Goal: Task Accomplishment & Management: Manage account settings

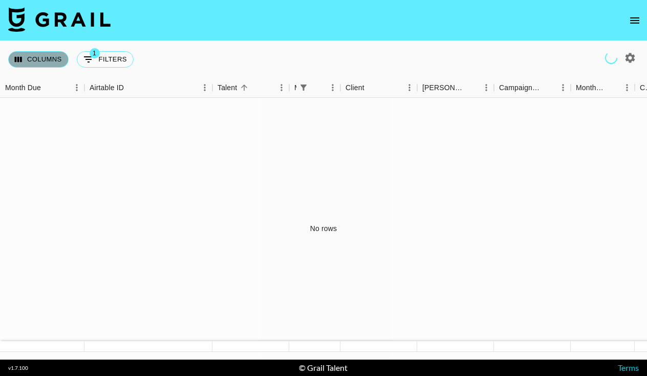
click at [38, 62] on button "Columns" at bounding box center [38, 59] width 60 height 16
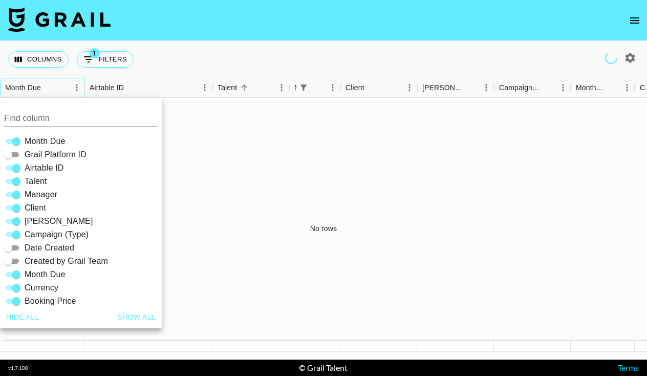
click at [57, 82] on div "Month Due" at bounding box center [37, 88] width 64 height 20
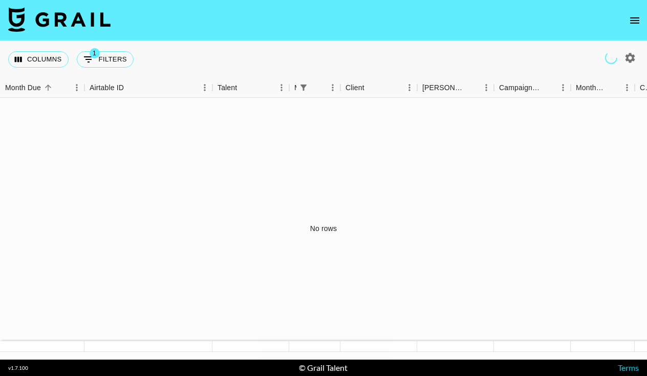
click at [640, 18] on icon "open drawer" at bounding box center [635, 20] width 12 height 12
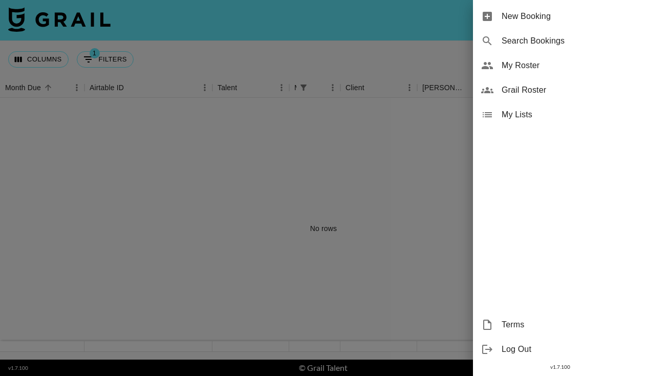
click at [547, 75] on div "My Roster" at bounding box center [560, 65] width 174 height 25
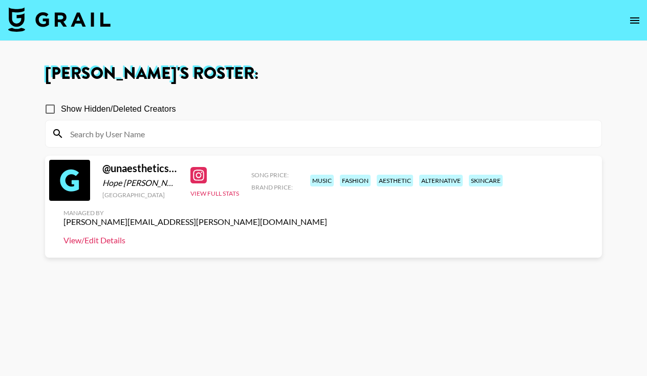
click at [327, 235] on link "View/Edit Details" at bounding box center [195, 240] width 264 height 10
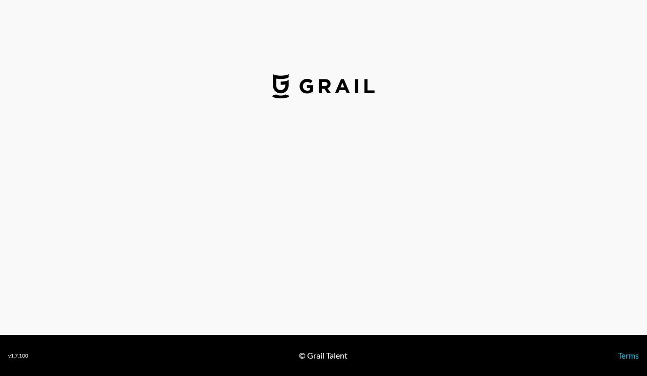
select select "USD"
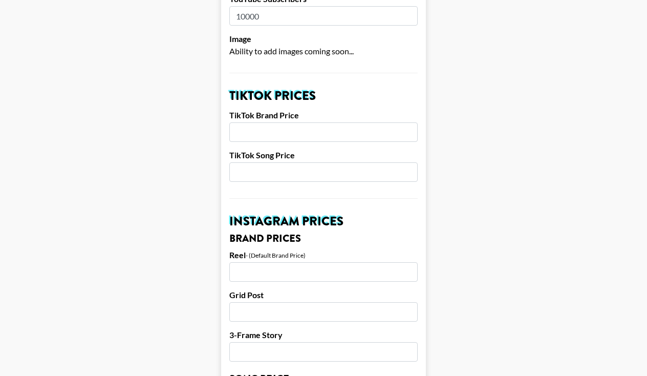
scroll to position [303, 0]
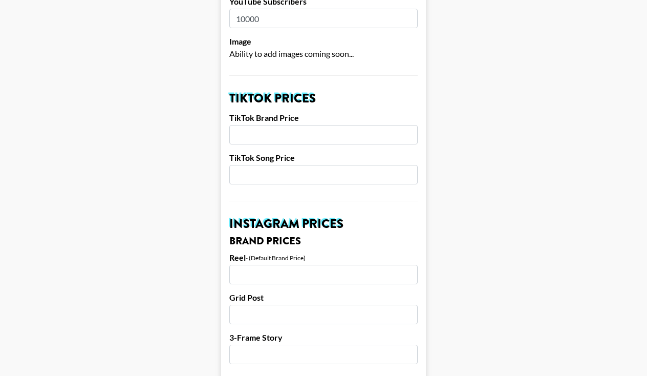
click at [325, 125] on input "number" at bounding box center [323, 134] width 188 height 19
type input "3000"
click at [302, 166] on input "number" at bounding box center [323, 174] width 188 height 19
type input "800"
click at [281, 265] on input "number" at bounding box center [323, 274] width 188 height 19
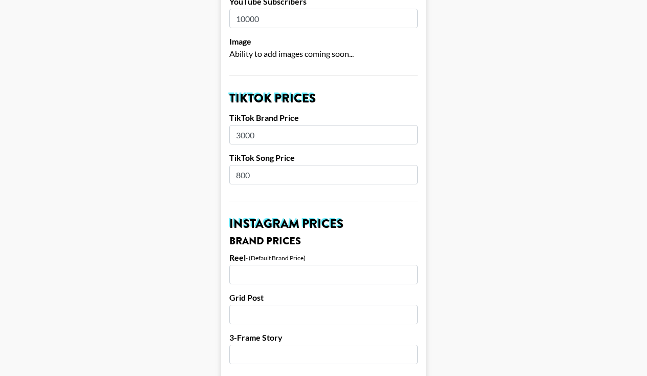
click at [241, 125] on input "3000" at bounding box center [323, 134] width 188 height 19
type input "5000"
click at [273, 265] on input "number" at bounding box center [323, 274] width 188 height 19
type input "200"
type input "2000"
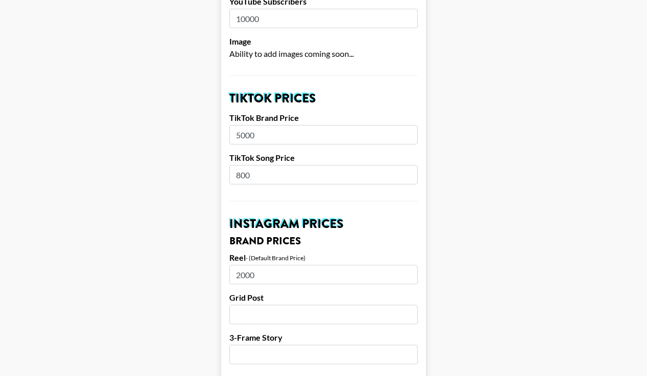
click at [269, 305] on input "number" at bounding box center [323, 314] width 188 height 19
type input "2000"
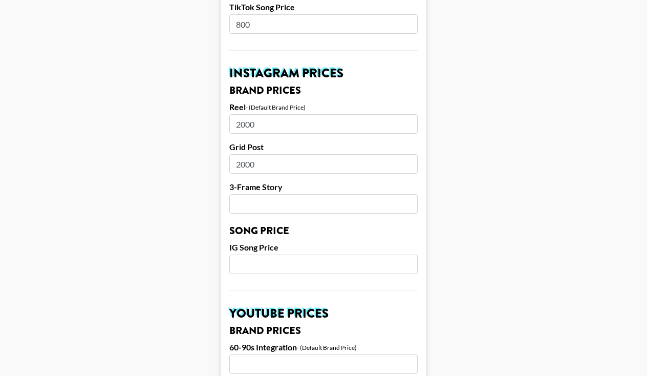
scroll to position [457, 0]
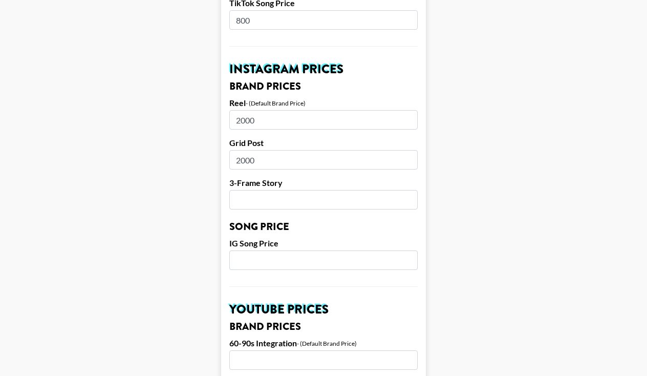
click at [276, 251] on input "number" at bounding box center [323, 259] width 188 height 19
type input "500"
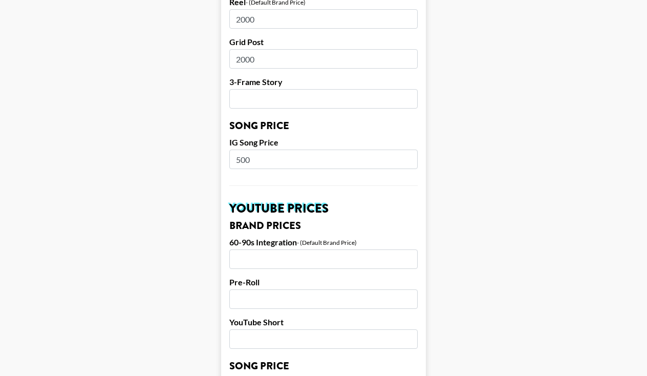
scroll to position [559, 0]
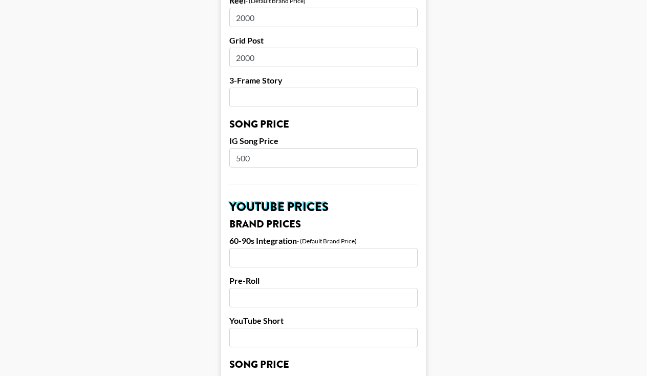
click at [299, 248] on input "number" at bounding box center [323, 257] width 188 height 19
type input "5"
type input "2000"
click at [314, 288] on input "number" at bounding box center [323, 297] width 188 height 19
type input "500"
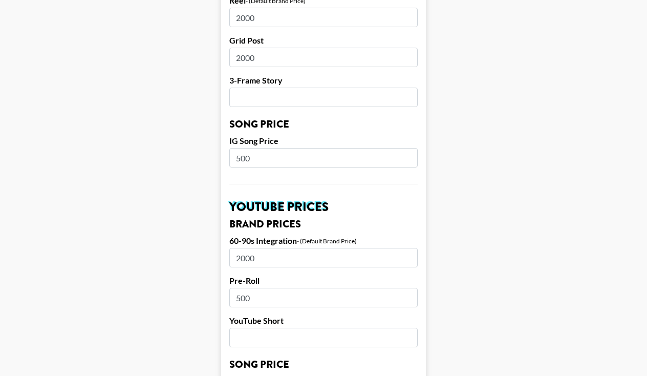
click at [295, 328] on input "number" at bounding box center [323, 337] width 188 height 19
type input "1000"
click at [281, 288] on input "500" at bounding box center [323, 297] width 188 height 19
type input "5"
type input "1000"
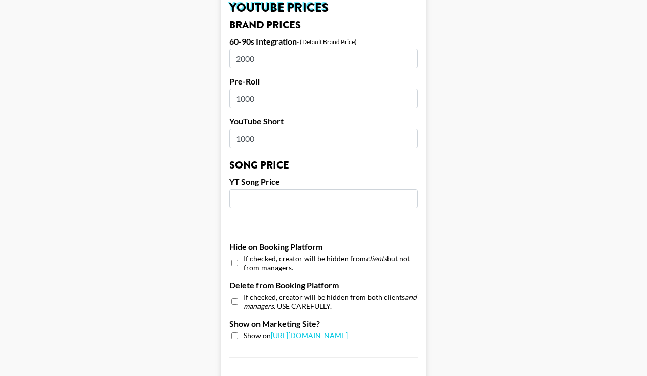
scroll to position [766, 0]
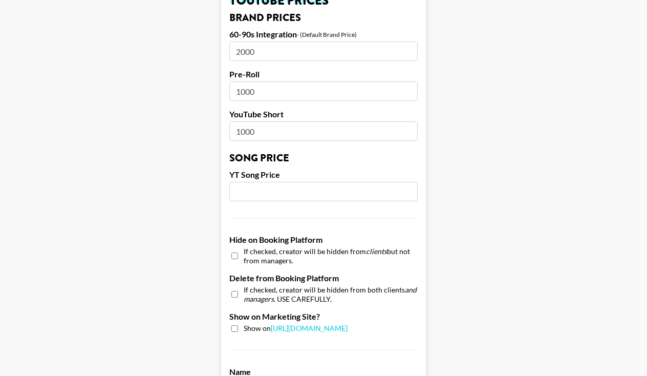
click at [287, 182] on input "number" at bounding box center [323, 191] width 188 height 19
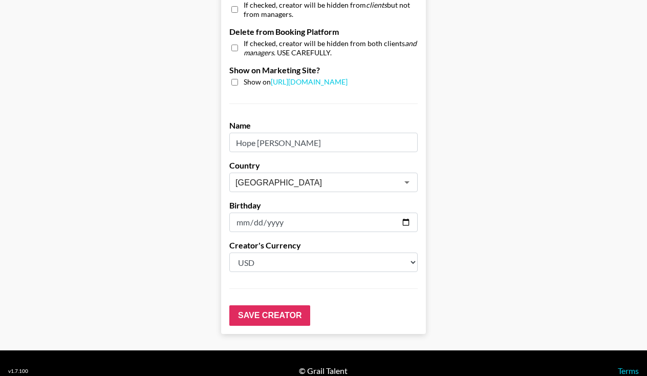
scroll to position [1012, 0]
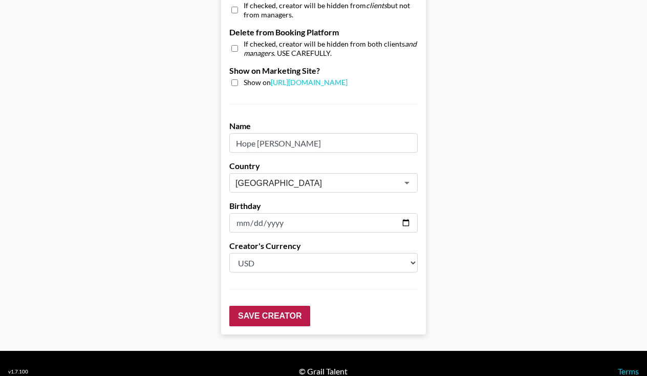
type input "500"
click at [265, 306] on input "Save Creator" at bounding box center [269, 316] width 81 height 20
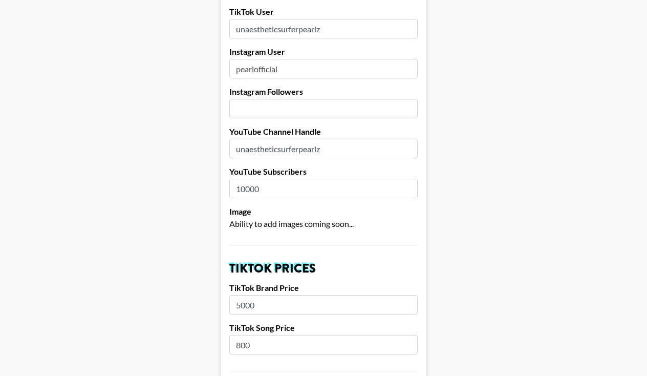
scroll to position [178, 0]
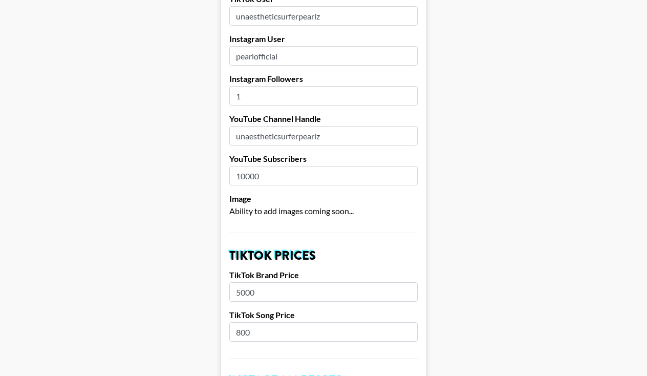
click at [407, 86] on input "1" at bounding box center [323, 95] width 188 height 19
type input "2"
click at [407, 86] on input "2" at bounding box center [323, 95] width 188 height 19
type input "70"
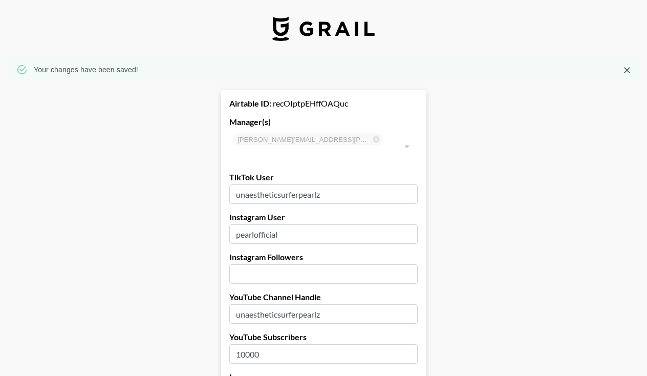
scroll to position [0, 0]
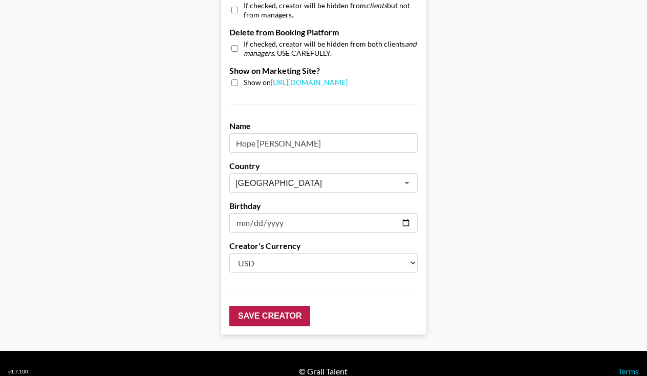
click at [275, 306] on input "Save Creator" at bounding box center [269, 316] width 81 height 20
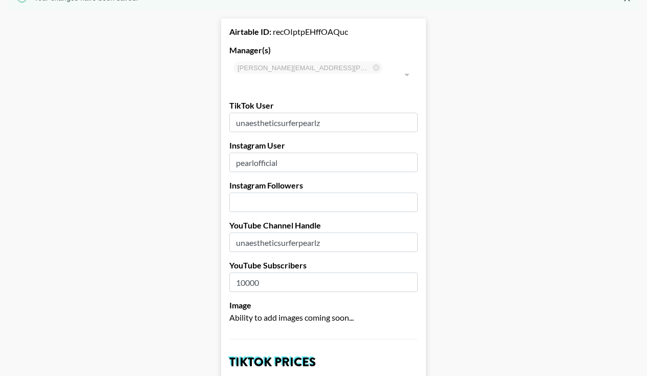
click at [401, 232] on input "unaestheticsurferpearlz" at bounding box center [323, 241] width 188 height 19
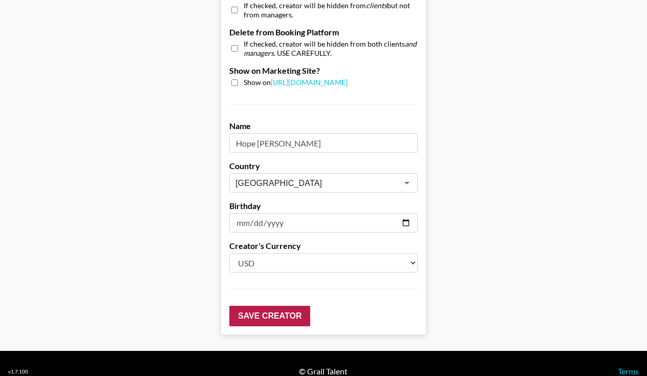
click at [283, 306] on input "Save Creator" at bounding box center [269, 316] width 81 height 20
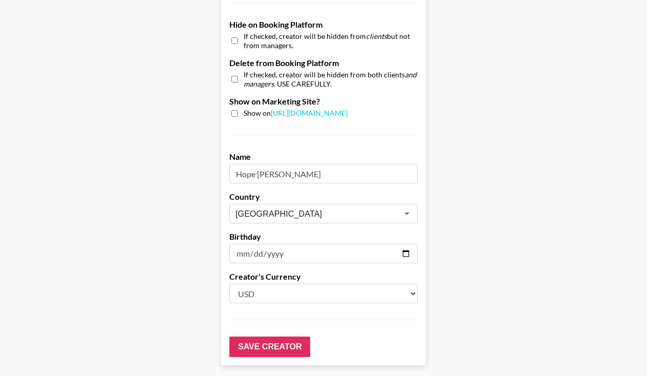
scroll to position [1012, 0]
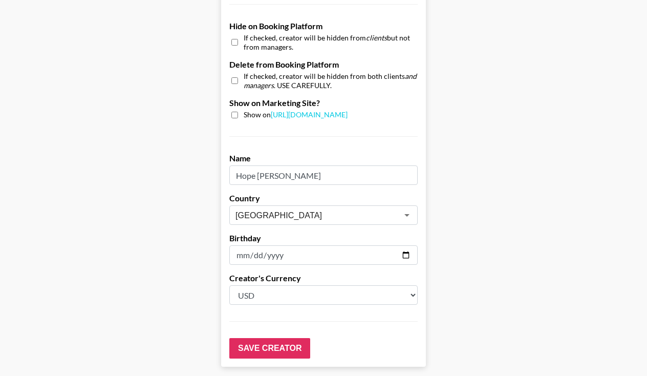
click at [236, 112] on input "checkbox" at bounding box center [234, 115] width 7 height 7
checkbox input "true"
click at [280, 338] on input "Save Creator" at bounding box center [269, 348] width 81 height 20
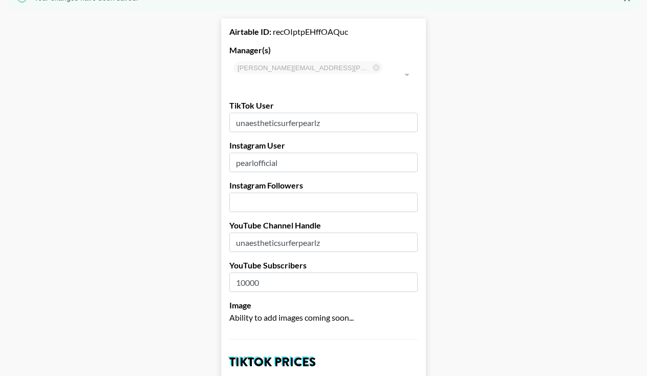
click at [250, 192] on input "number" at bounding box center [323, 201] width 188 height 19
type input "70300"
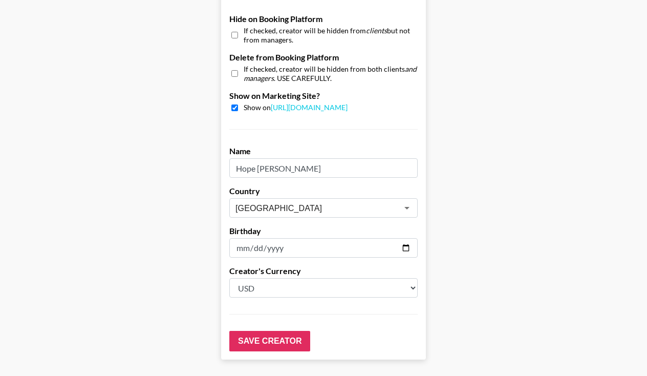
scroll to position [1044, 0]
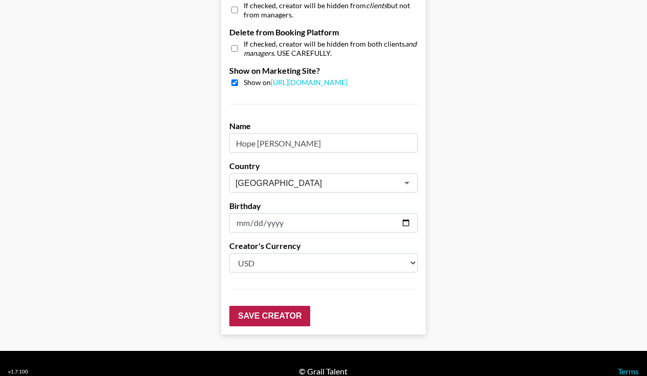
click at [260, 306] on input "Save Creator" at bounding box center [269, 316] width 81 height 20
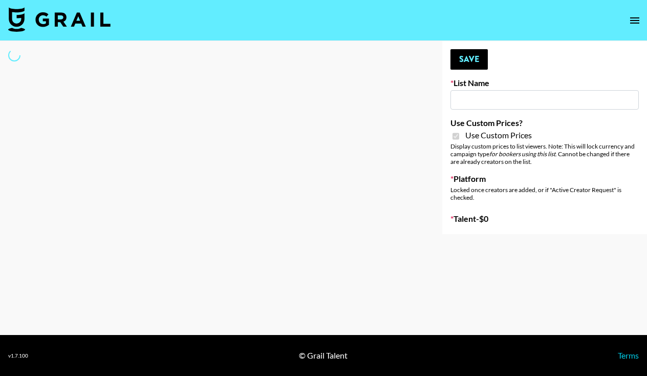
type input "Content Labs for Govee's TV Backlight 3."
checkbox input "true"
select select "Brand"
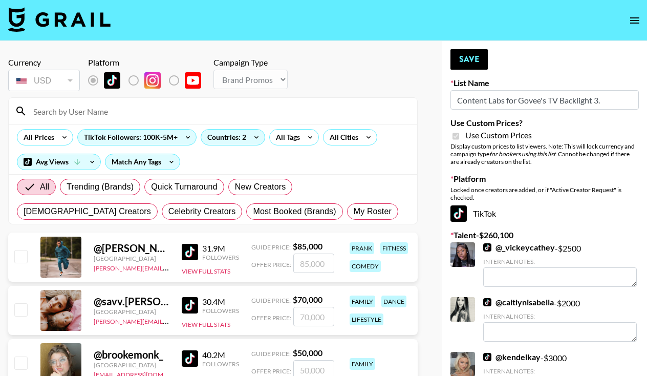
click at [97, 105] on input at bounding box center [219, 111] width 384 height 16
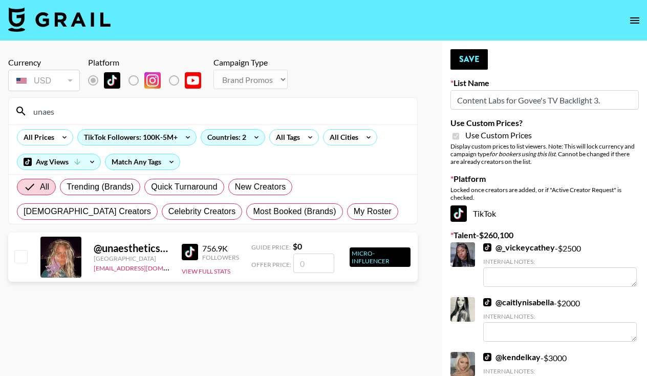
type input "unaes"
click at [21, 256] on input "checkbox" at bounding box center [20, 256] width 12 height 12
checkbox input "false"
click at [79, 106] on input "unaes" at bounding box center [219, 111] width 384 height 16
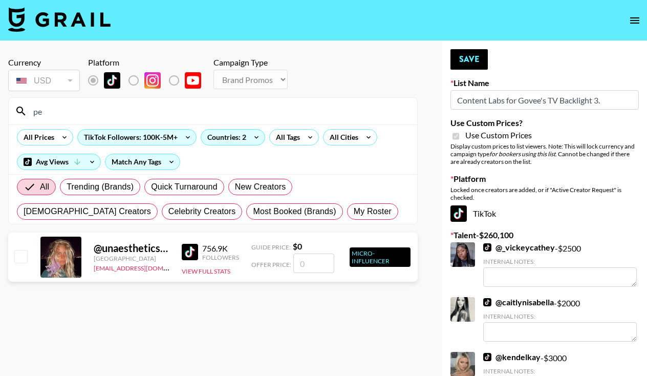
type input "p"
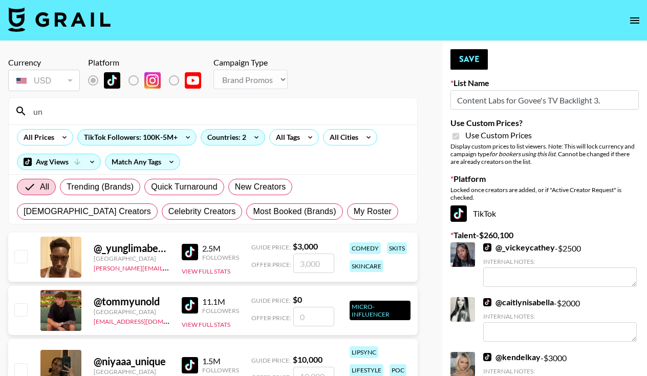
type input "u"
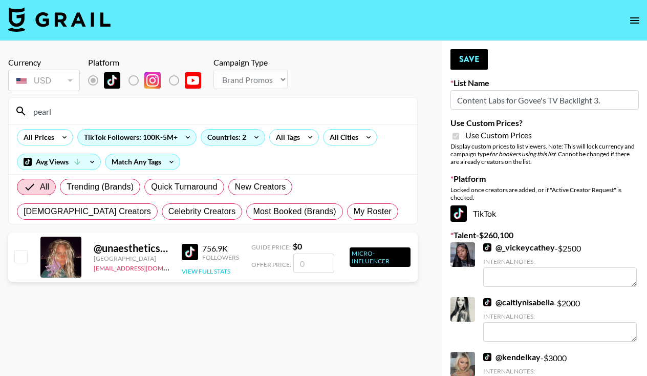
type input "pearl"
click at [206, 272] on button "View Full Stats" at bounding box center [206, 271] width 49 height 8
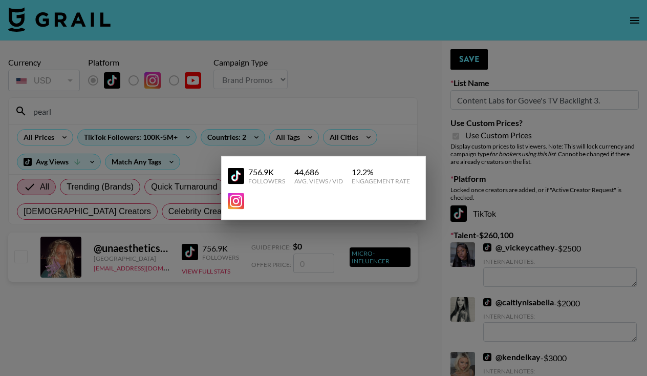
click at [262, 174] on div "756.9K" at bounding box center [266, 172] width 37 height 10
click at [263, 298] on div at bounding box center [323, 188] width 647 height 376
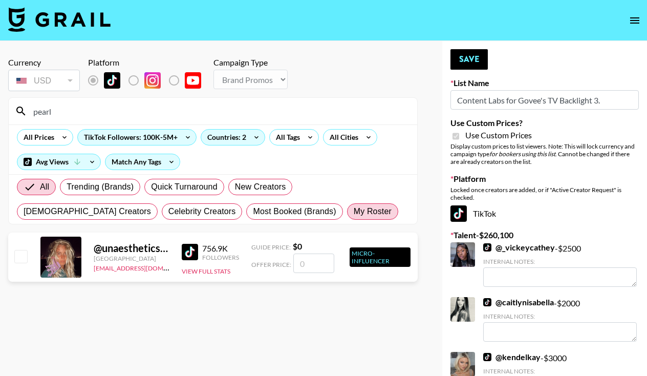
click at [354, 215] on span "My Roster" at bounding box center [373, 211] width 38 height 12
click at [354, 211] on input "My Roster" at bounding box center [354, 211] width 0 height 0
radio input "true"
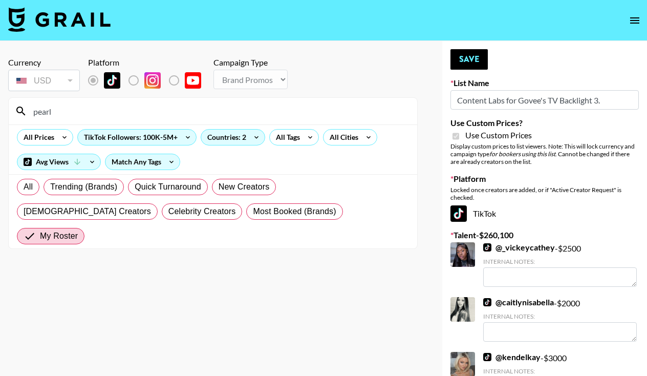
click at [102, 114] on input "pearl" at bounding box center [219, 111] width 384 height 16
click at [633, 26] on icon "open drawer" at bounding box center [635, 20] width 12 height 12
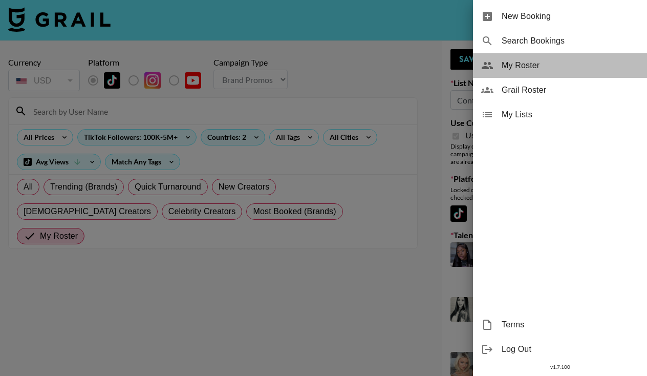
click at [533, 59] on span "My Roster" at bounding box center [570, 65] width 137 height 12
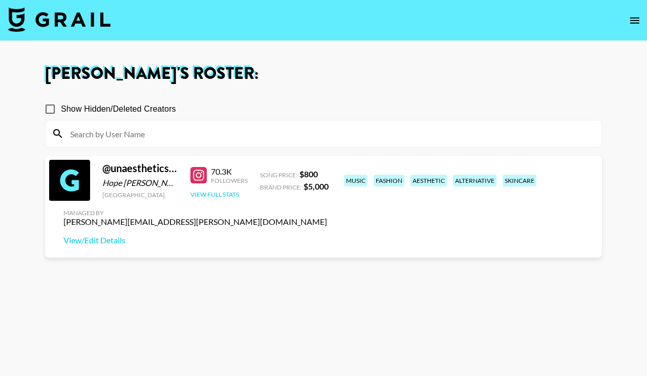
click at [228, 198] on button "View Full Stats" at bounding box center [214, 194] width 49 height 8
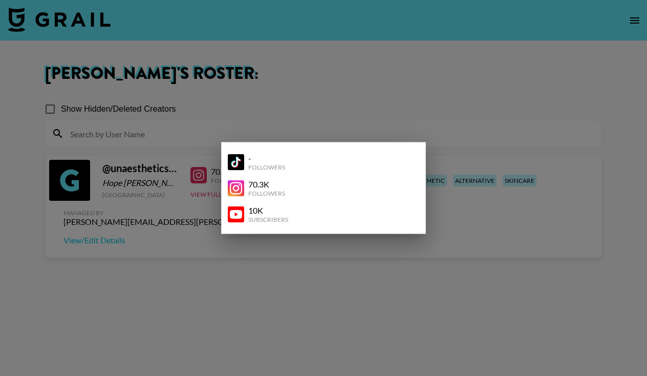
click at [273, 159] on div "-" at bounding box center [266, 158] width 37 height 10
click at [236, 161] on img at bounding box center [236, 162] width 16 height 16
click at [406, 292] on div at bounding box center [323, 188] width 647 height 376
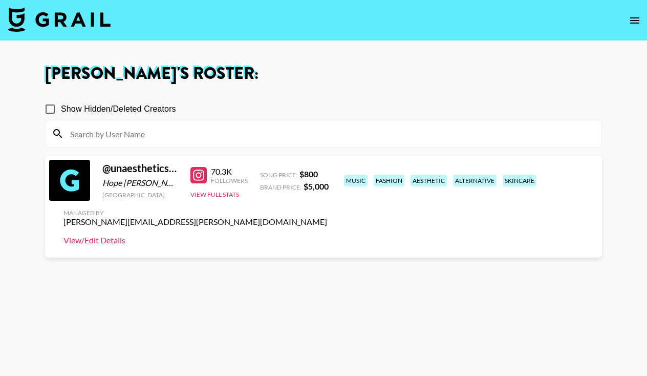
click at [327, 235] on link "View/Edit Details" at bounding box center [195, 240] width 264 height 10
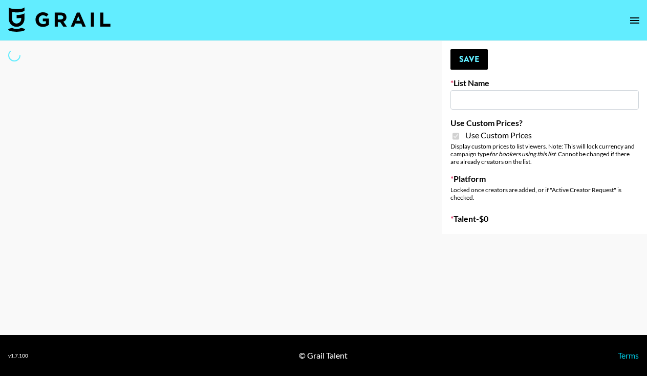
select select "Brand"
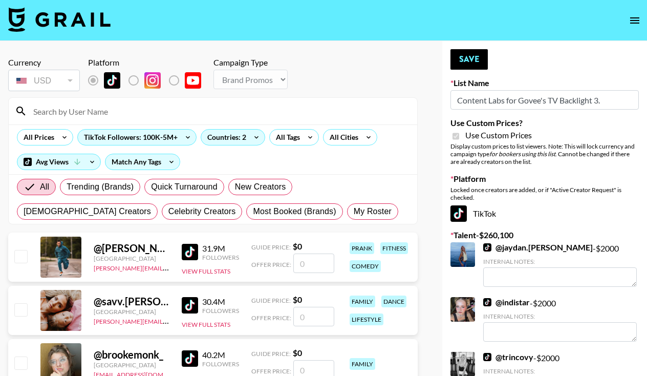
type input "Content Labs for Govee's TV Backlight 3."
checkbox input "true"
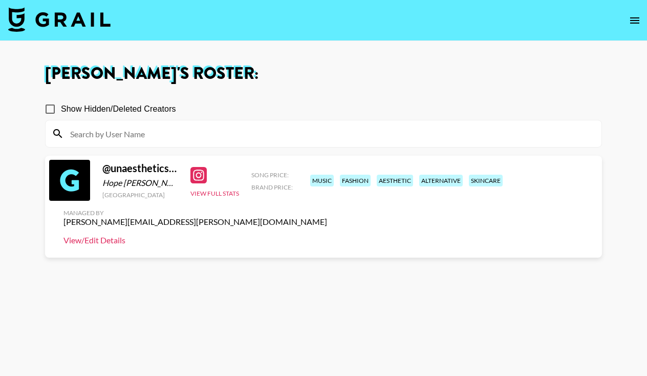
click at [327, 235] on link "View/Edit Details" at bounding box center [195, 240] width 264 height 10
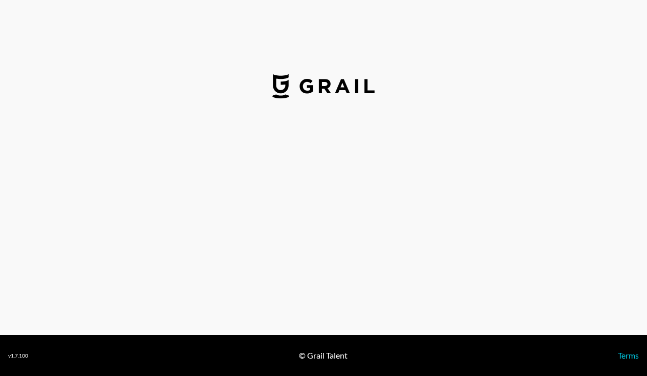
select select "USD"
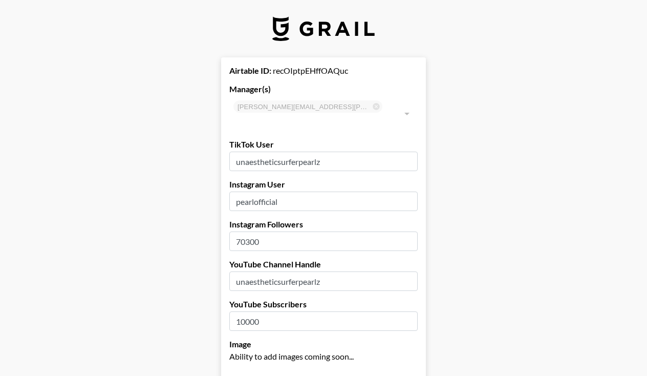
type input "[GEOGRAPHIC_DATA]"
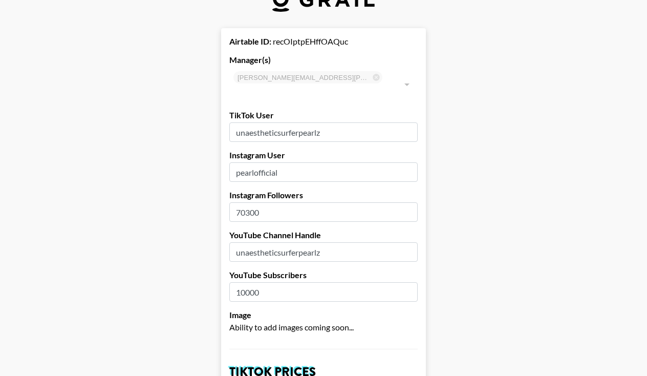
scroll to position [30, 0]
type input "70301"
click at [410, 202] on input "70301" at bounding box center [323, 211] width 188 height 19
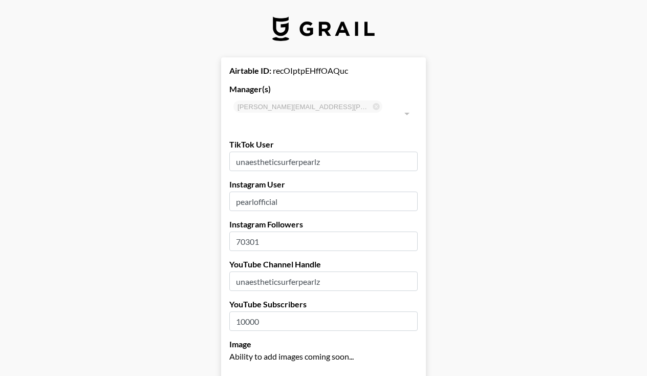
scroll to position [0, 0]
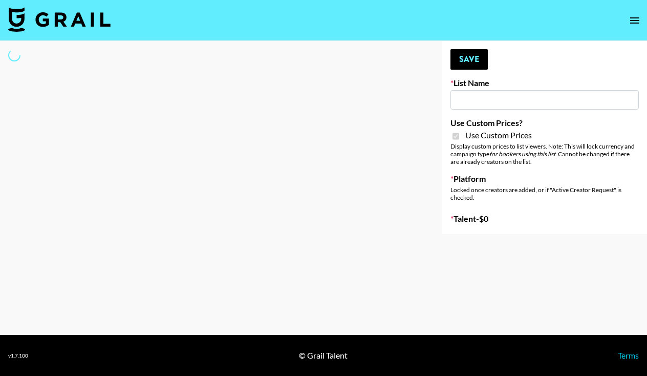
type input "Content Labs for Govee's TV Backlight 3."
checkbox input "true"
select select "Brand"
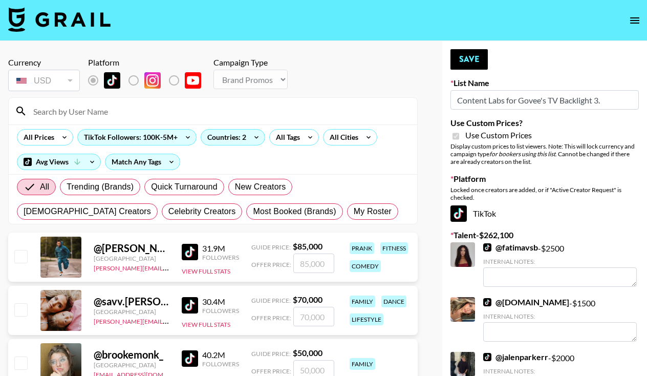
click at [69, 109] on input at bounding box center [219, 111] width 384 height 16
click at [135, 79] on label "List locked to TikTok." at bounding box center [142, 80] width 38 height 21
click at [88, 117] on input at bounding box center [219, 111] width 384 height 16
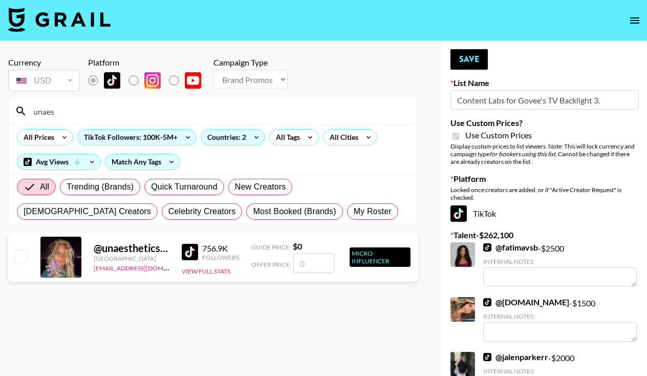
type input "unaes"
click at [20, 261] on input "checkbox" at bounding box center [20, 256] width 12 height 12
click at [25, 255] on input "checkbox" at bounding box center [20, 256] width 12 height 12
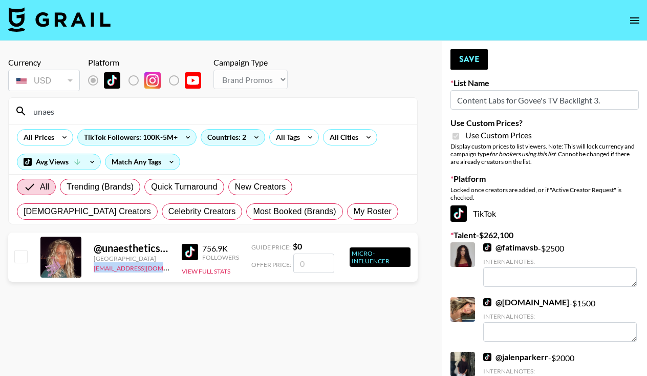
click at [25, 255] on input "checkbox" at bounding box center [20, 256] width 12 height 12
checkbox input "false"
drag, startPoint x: 206, startPoint y: 262, endPoint x: 208, endPoint y: 317, distance: 55.3
click at [208, 317] on section "Currency USD USD ​ Platform Campaign Type Choose Type... Song Promos Brand Prom…" at bounding box center [213, 196] width 410 height 294
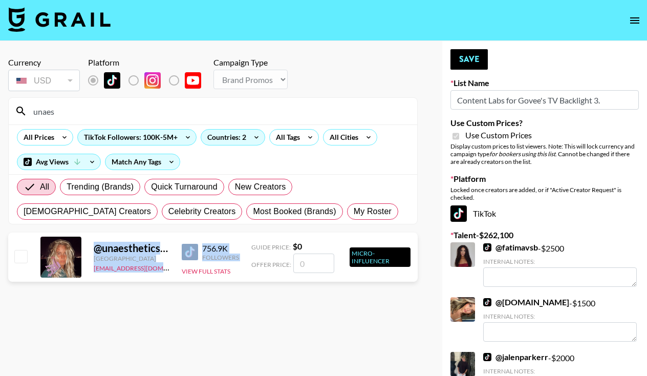
click at [213, 313] on section "Currency USD USD ​ Platform Campaign Type Choose Type... Song Promos Brand Prom…" at bounding box center [213, 196] width 410 height 294
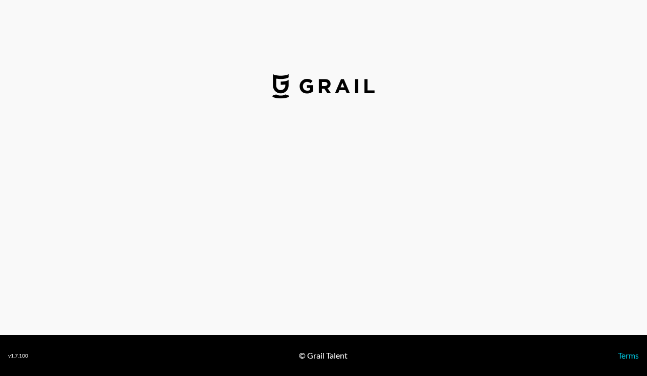
select select "USD"
